Goal: Find contact information: Find contact information

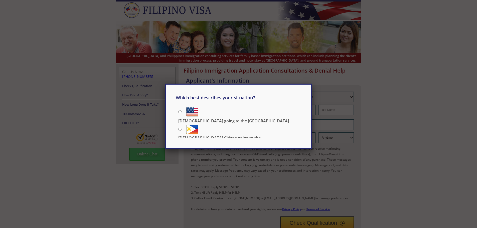
click at [180, 128] on input "[DEMOGRAPHIC_DATA] Citizen going to the [DEMOGRAPHIC_DATA]" at bounding box center [179, 129] width 3 height 3
radio input "true"
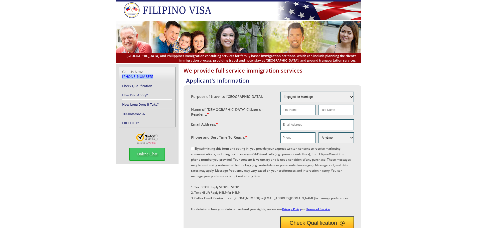
drag, startPoint x: 168, startPoint y: 71, endPoint x: 144, endPoint y: 74, distance: 24.6
click at [144, 74] on h4 "Call Us Now: [PHONE_NUMBER]" at bounding box center [147, 74] width 56 height 14
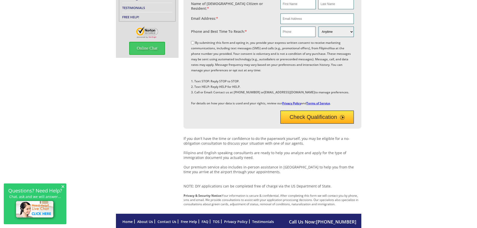
scroll to position [150, 0]
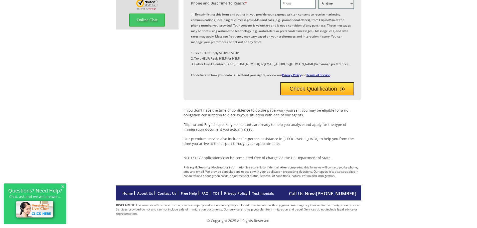
click at [166, 194] on link "Contact Us" at bounding box center [167, 193] width 19 height 5
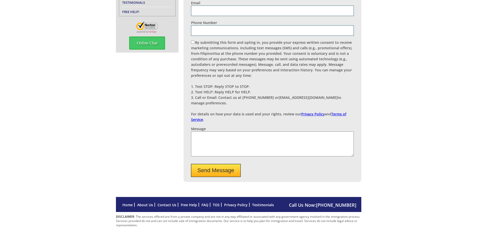
scroll to position [117, 0]
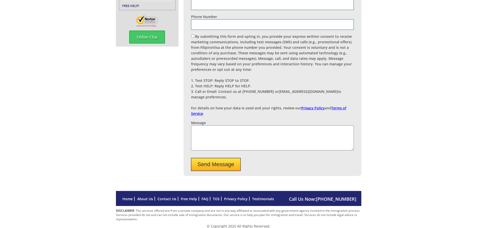
click at [215, 197] on link "TOS" at bounding box center [216, 199] width 7 height 5
